Goal: Share content

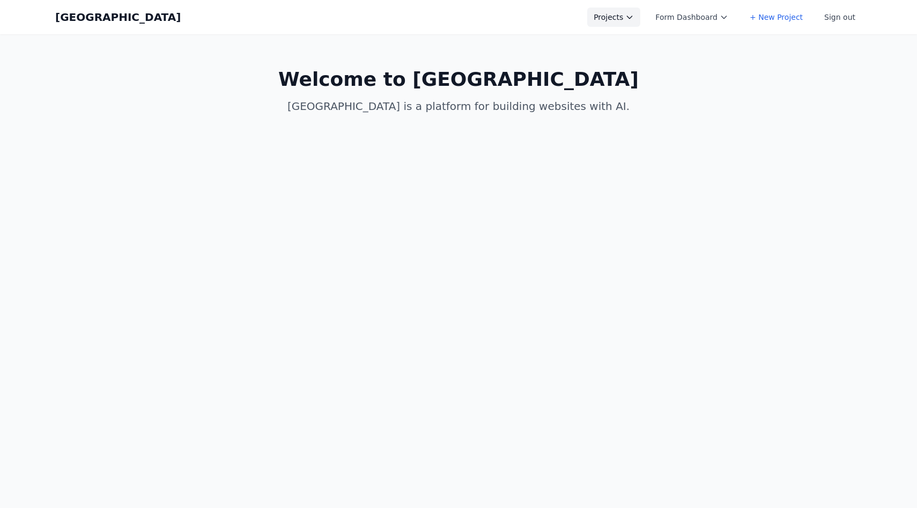
click at [626, 13] on button "Projects" at bounding box center [613, 17] width 53 height 19
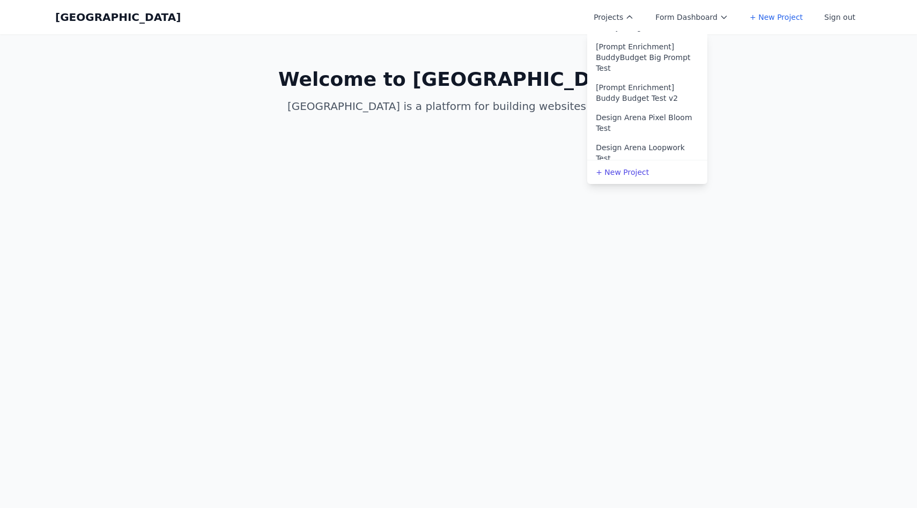
scroll to position [277, 0]
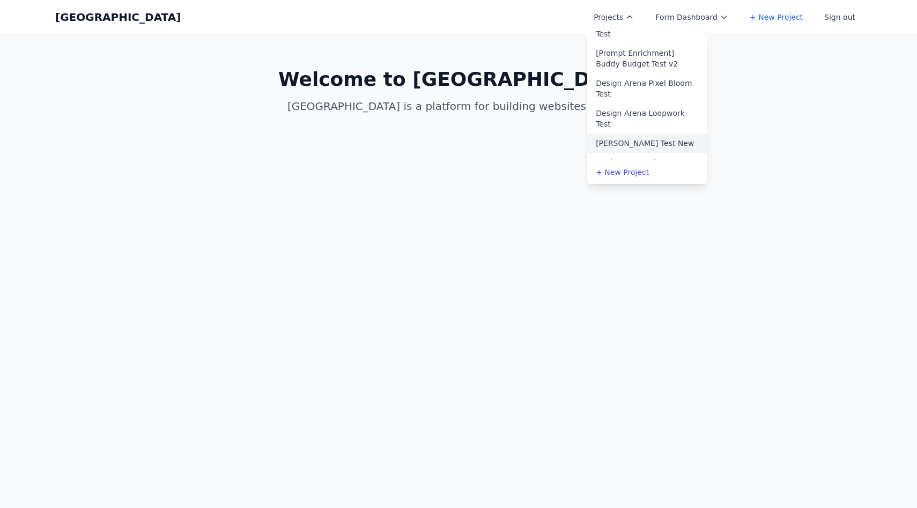
click at [636, 134] on link "Allen Test New" at bounding box center [647, 143] width 120 height 19
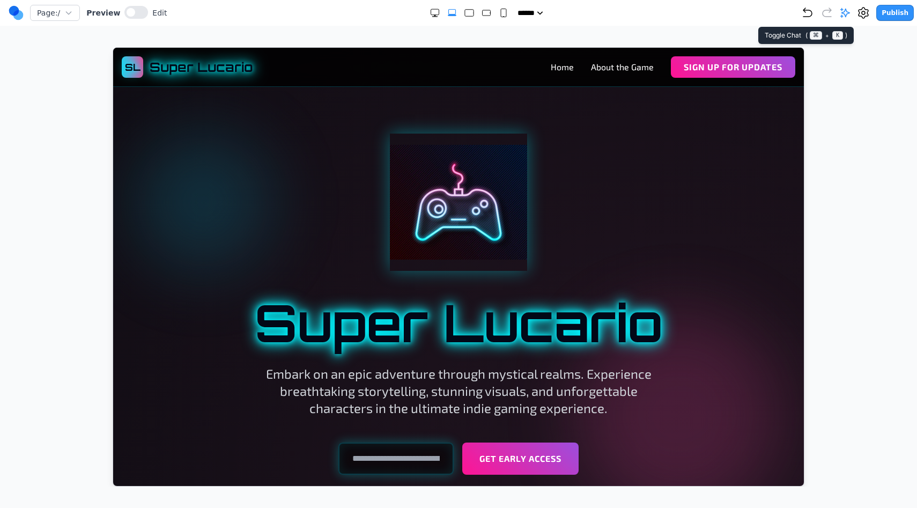
click at [846, 14] on icon at bounding box center [845, 13] width 11 height 11
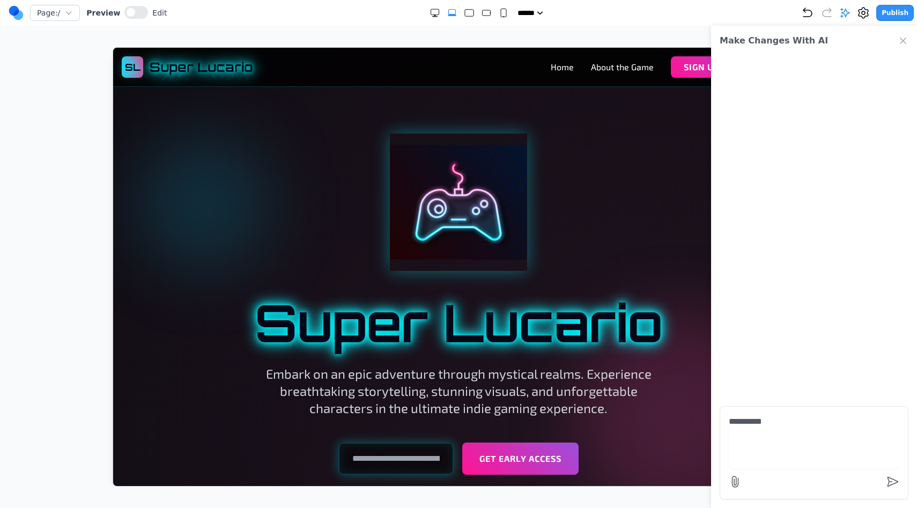
type textarea "**********"
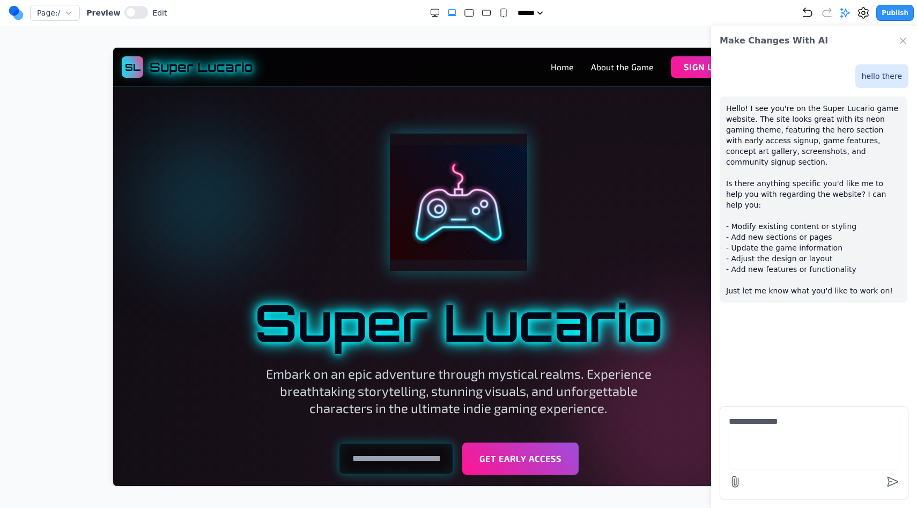
type textarea "**********"
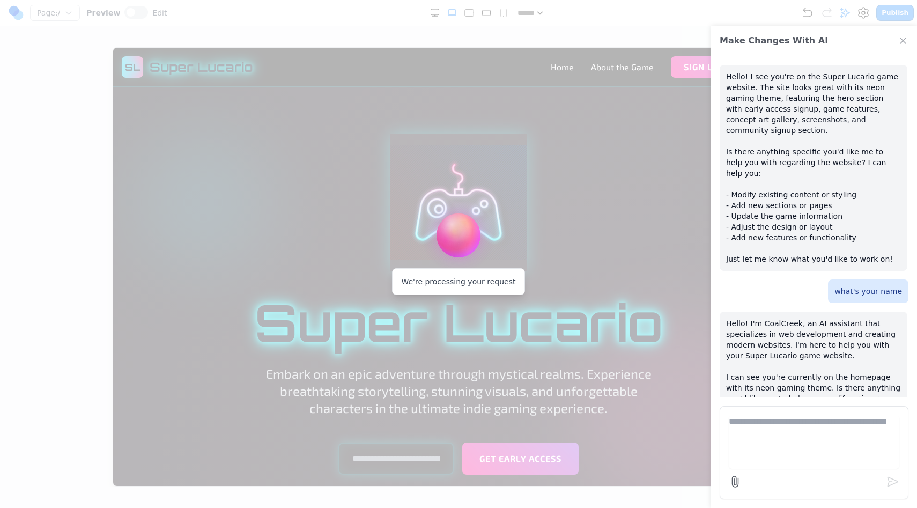
scroll to position [53, 0]
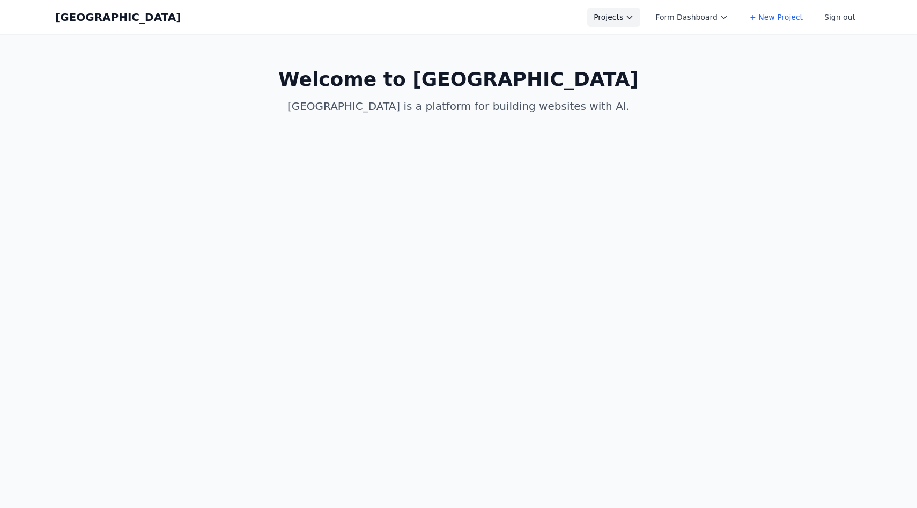
click at [622, 14] on button "Projects" at bounding box center [613, 17] width 53 height 19
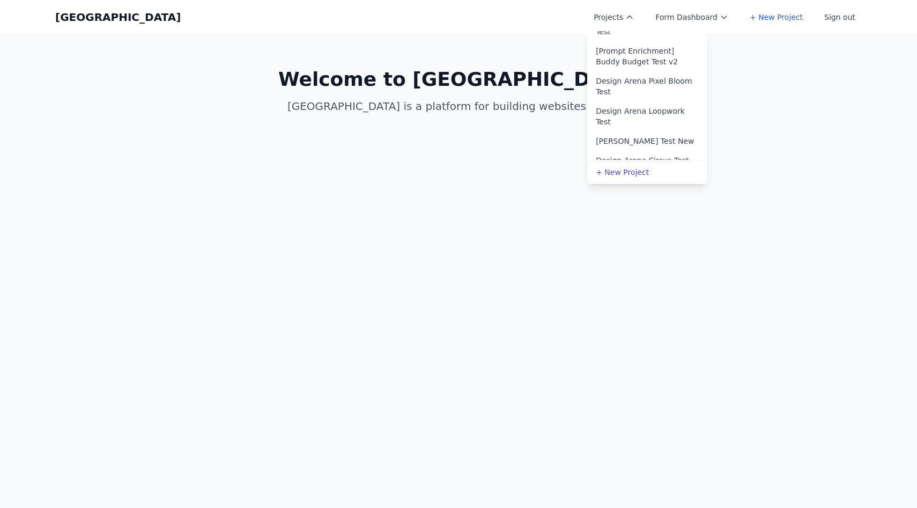
scroll to position [280, 0]
click at [626, 131] on link "Allen Test New" at bounding box center [647, 140] width 120 height 19
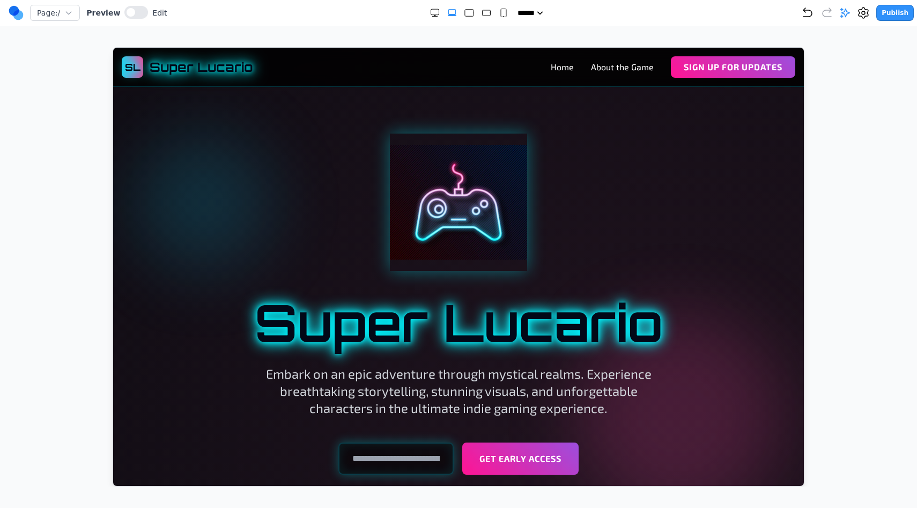
click at [884, 7] on button "Publish" at bounding box center [895, 13] width 38 height 16
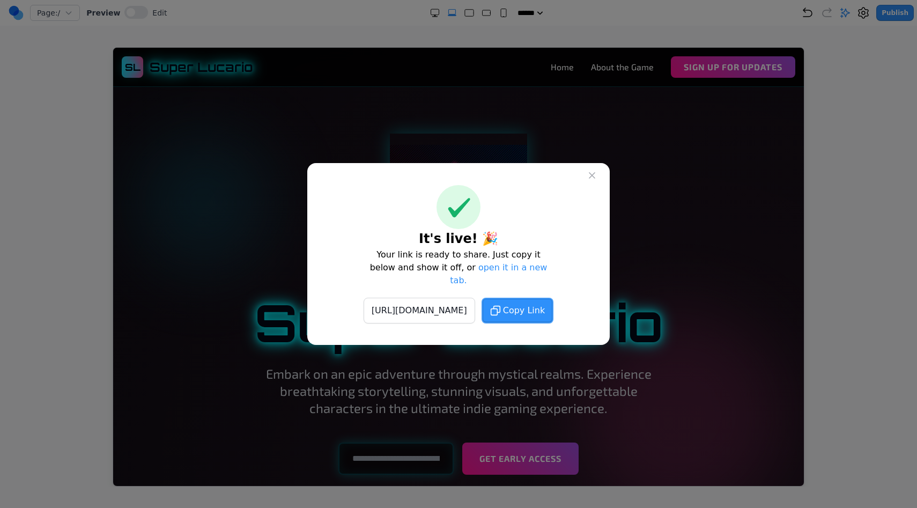
click at [545, 304] on span "Copy Link" at bounding box center [524, 310] width 42 height 13
